Goal: Check status: Check status

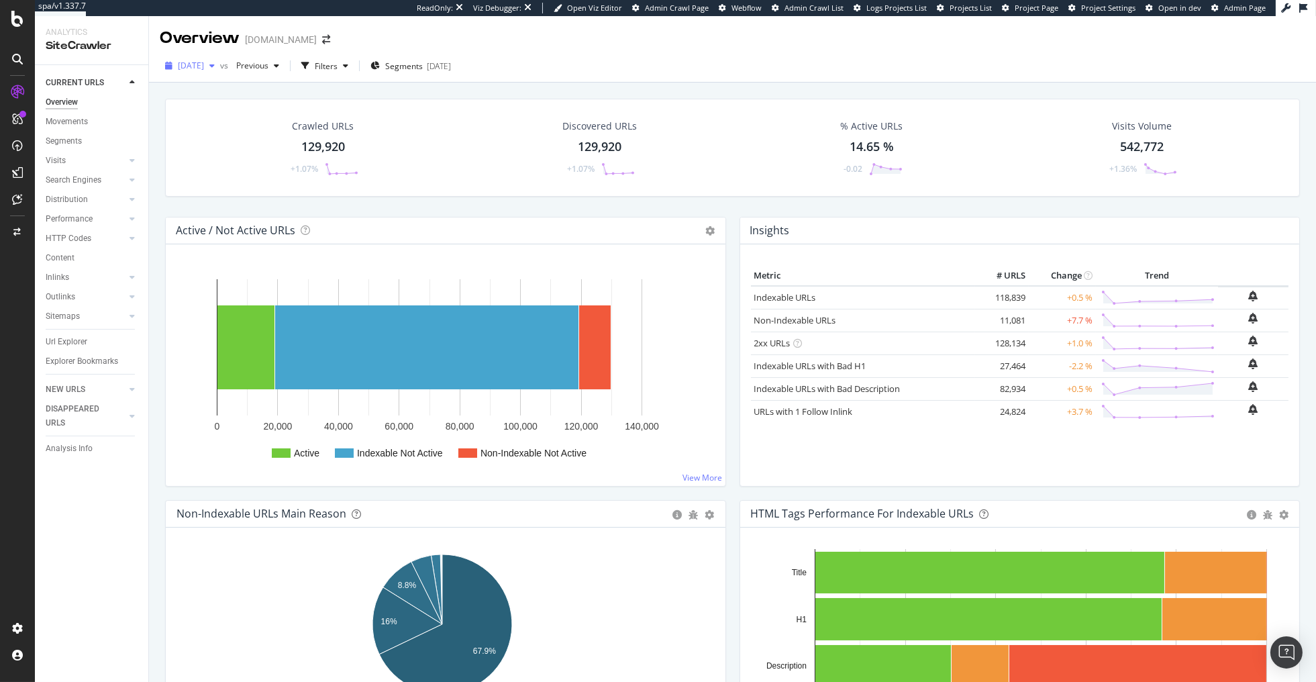
click at [204, 68] on span "[DATE]" at bounding box center [191, 65] width 26 height 11
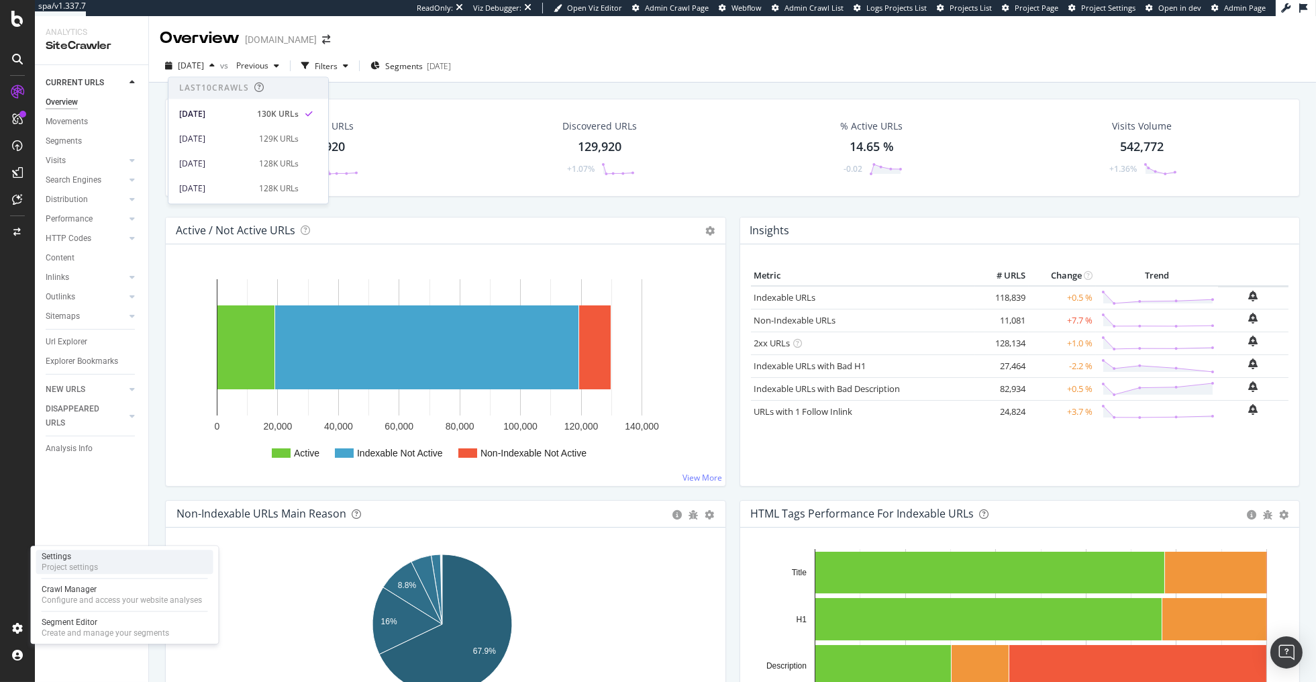
click at [97, 558] on div "Settings" at bounding box center [70, 556] width 56 height 11
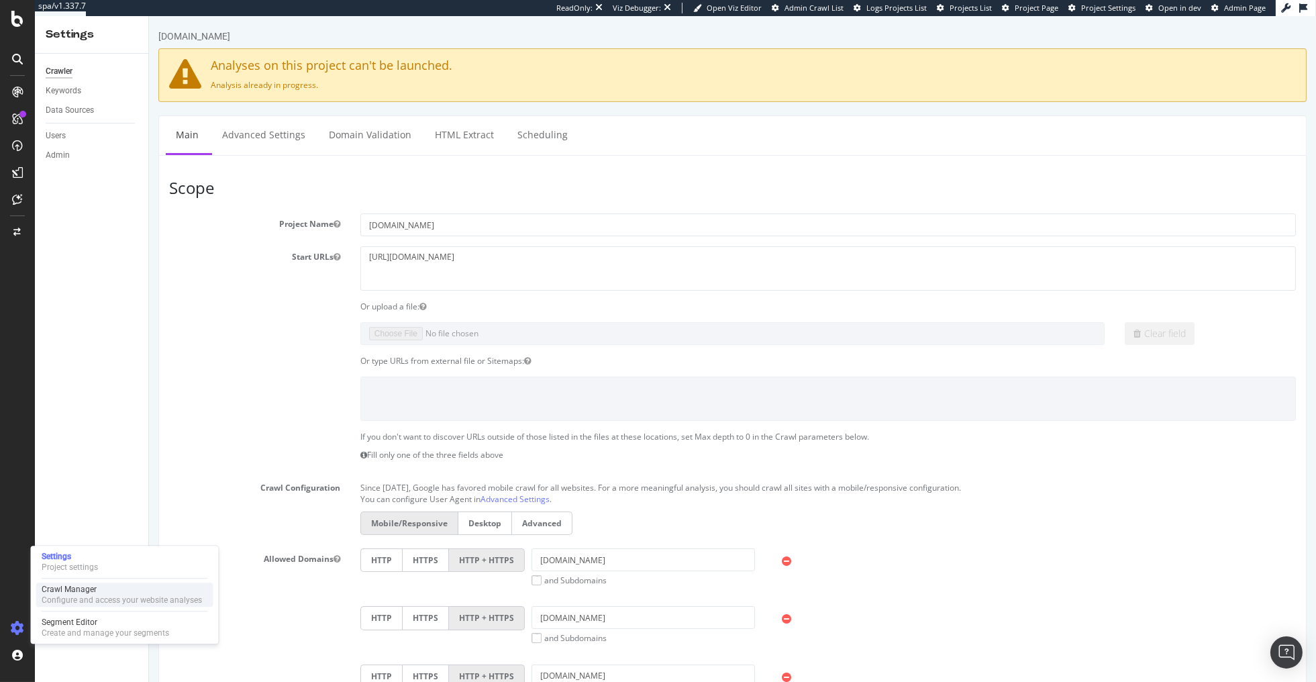
click at [113, 593] on div "Crawl Manager" at bounding box center [122, 589] width 160 height 11
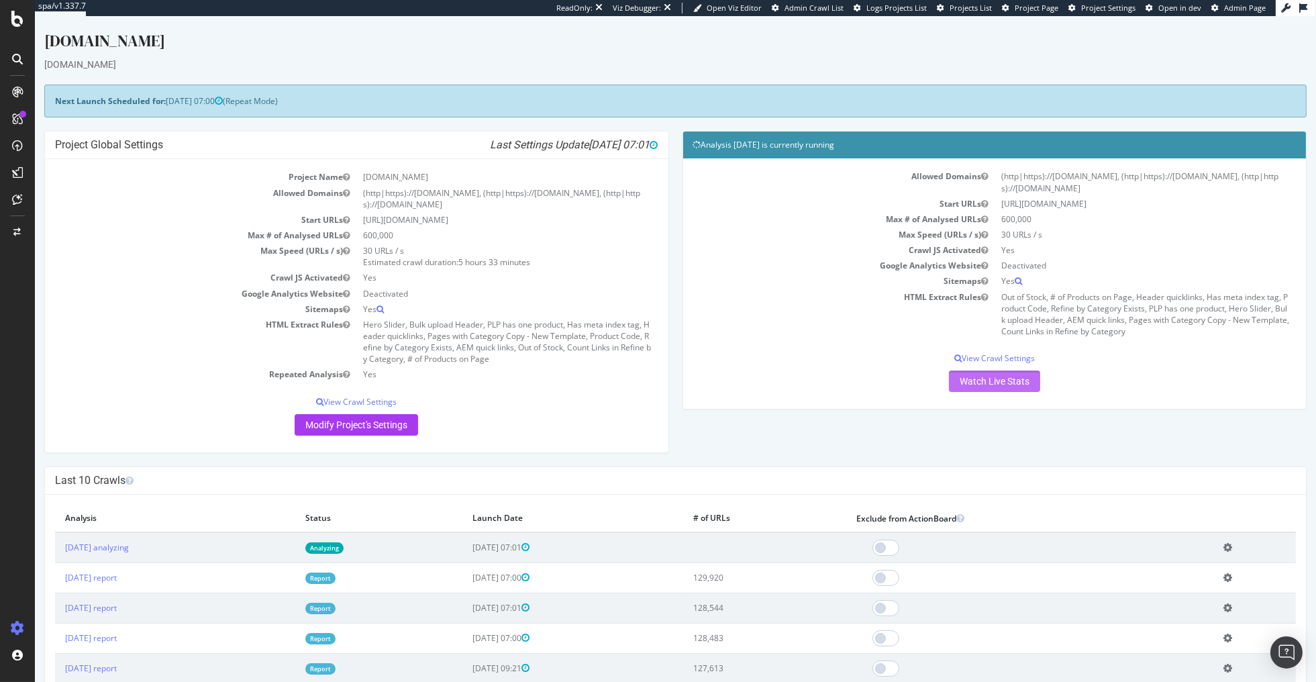
click at [1017, 386] on link "Watch Live Stats" at bounding box center [994, 380] width 91 height 21
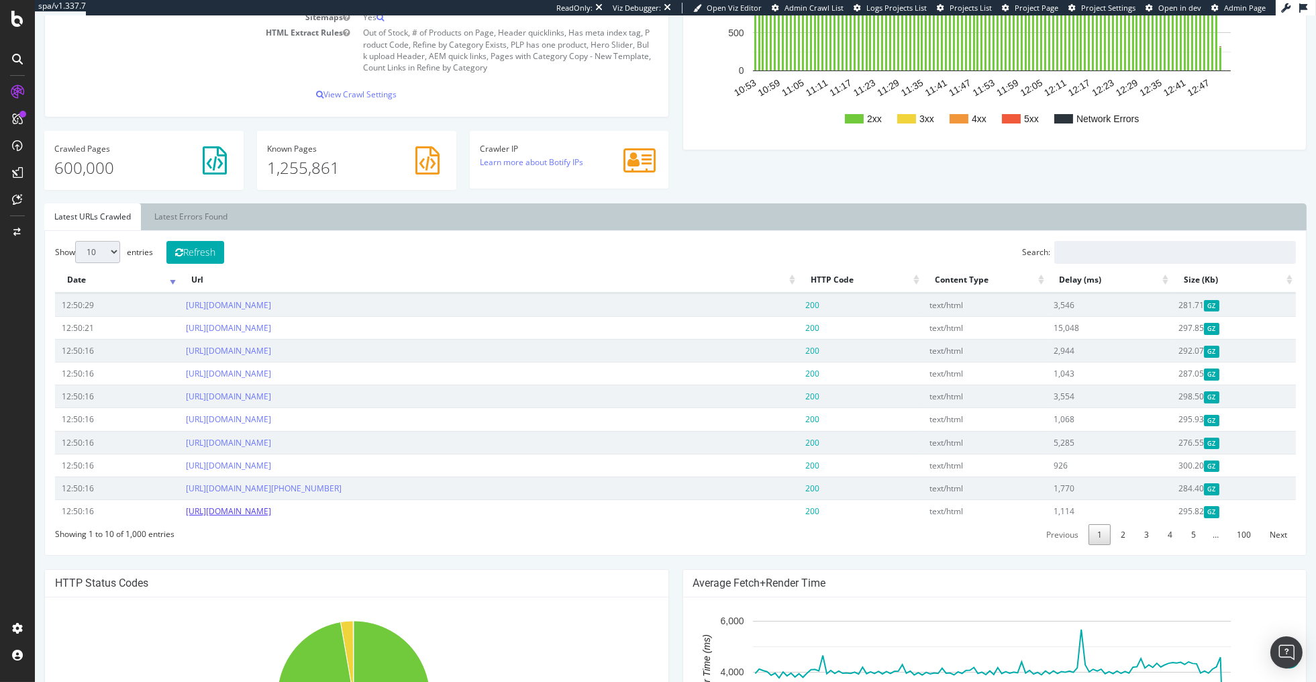
scroll to position [313, 0]
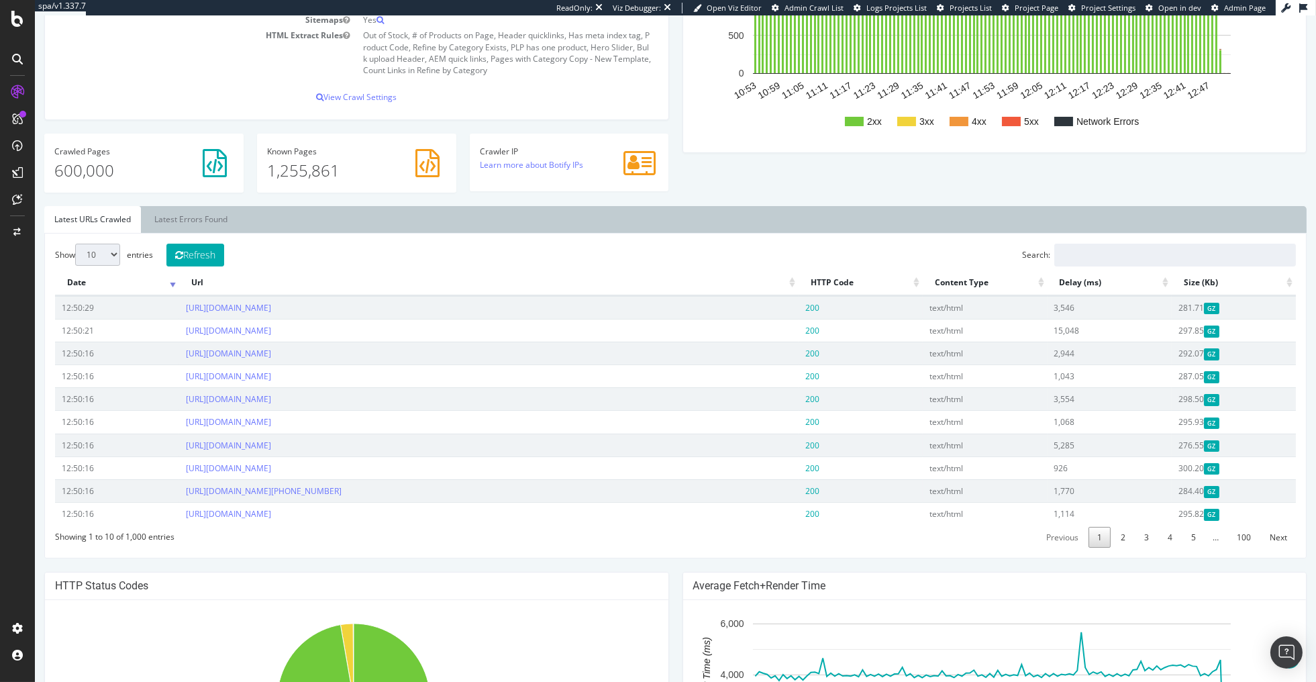
click at [463, 253] on div "Show 10 25 50 100 entries Refresh Search: Date Url HTTP Code Content Type Delay…" at bounding box center [675, 396] width 1241 height 305
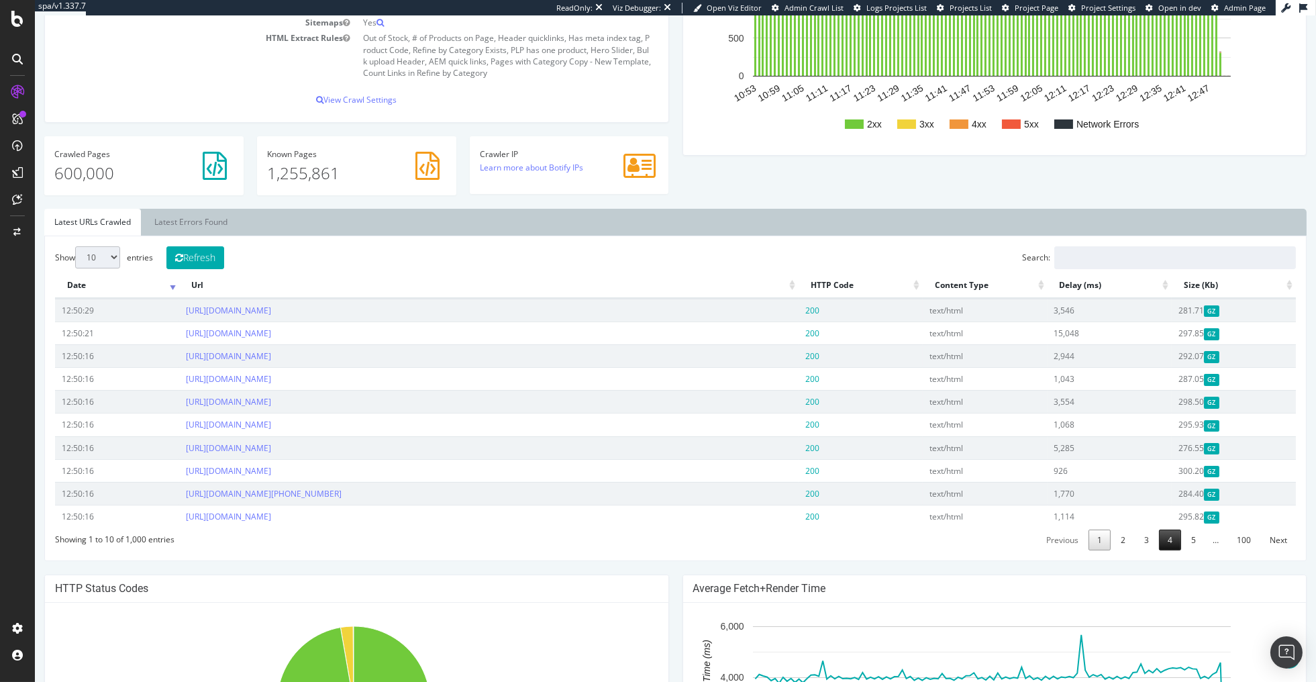
click at [1159, 542] on link "4" at bounding box center [1170, 539] width 22 height 21
